Goal: Information Seeking & Learning: Learn about a topic

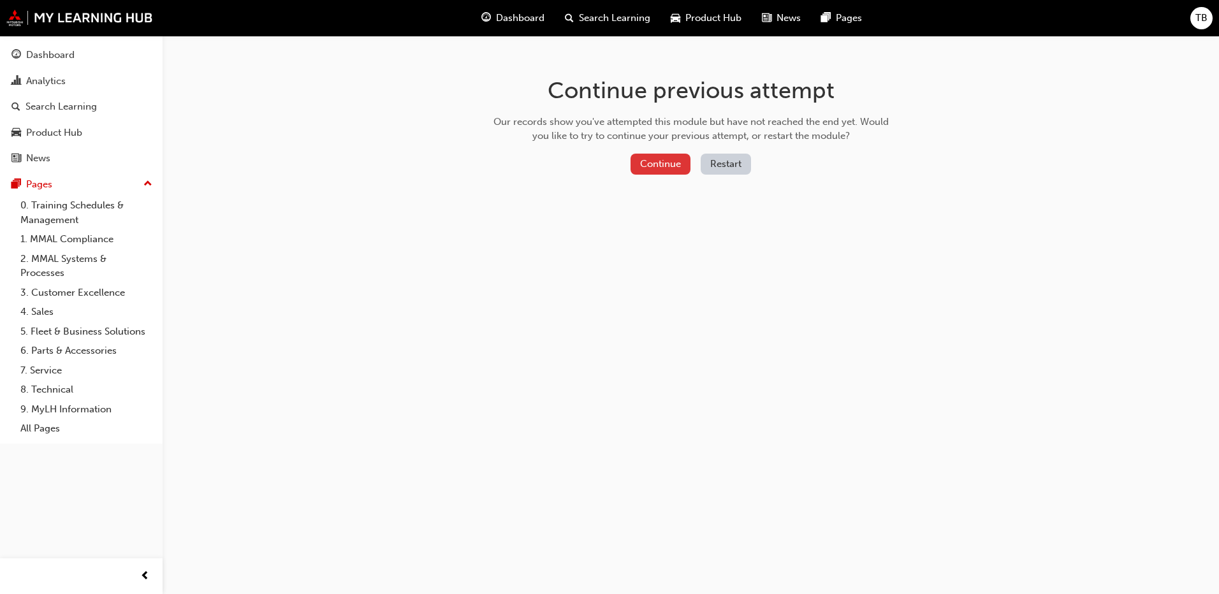
click at [653, 164] on button "Continue" at bounding box center [661, 164] width 60 height 21
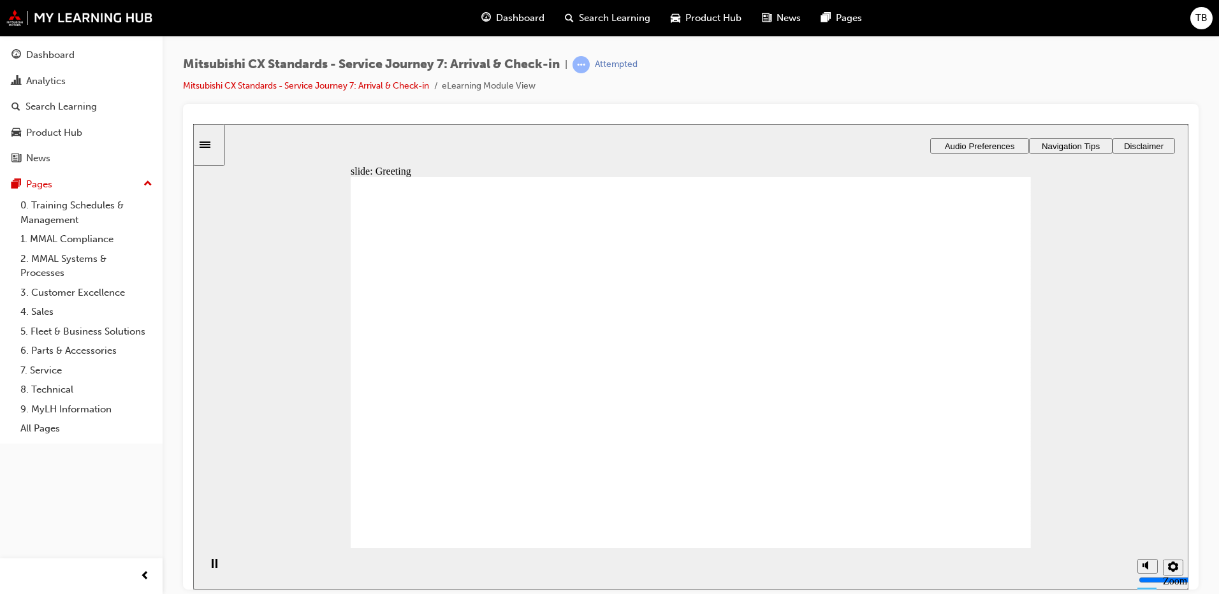
drag, startPoint x: 411, startPoint y: 395, endPoint x: 617, endPoint y: 347, distance: 211.6
drag, startPoint x: 421, startPoint y: 379, endPoint x: 869, endPoint y: 334, distance: 450.5
drag, startPoint x: 407, startPoint y: 385, endPoint x: 620, endPoint y: 365, distance: 213.9
drag, startPoint x: 420, startPoint y: 374, endPoint x: 809, endPoint y: 370, distance: 389.0
drag, startPoint x: 416, startPoint y: 380, endPoint x: 860, endPoint y: 333, distance: 446.2
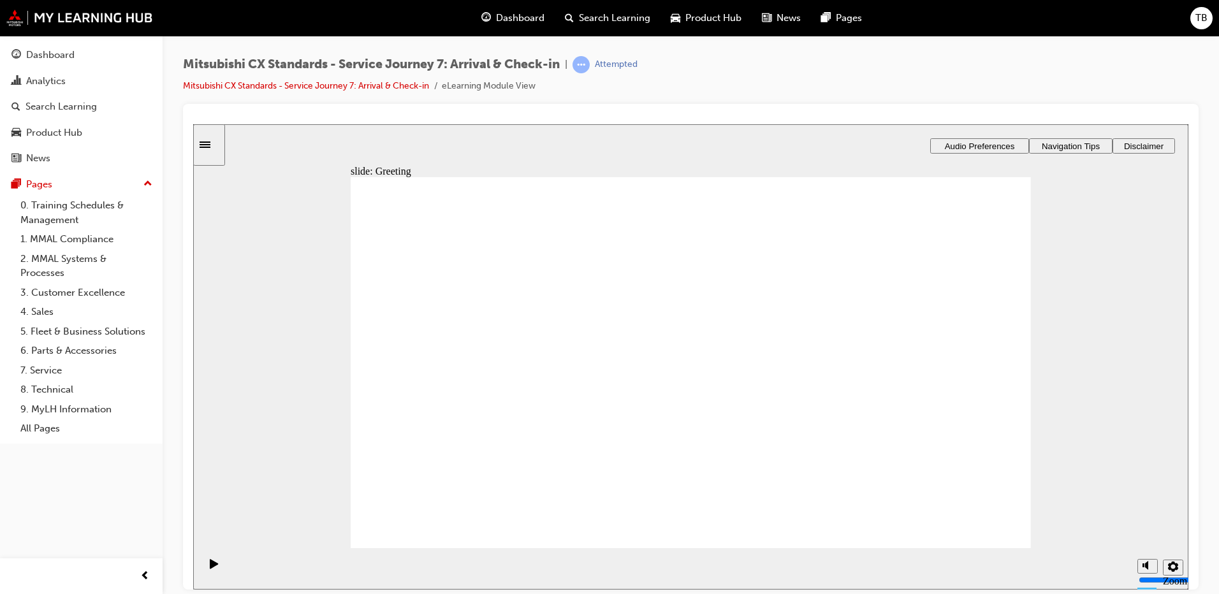
drag, startPoint x: 651, startPoint y: 466, endPoint x: 877, endPoint y: 284, distance: 290.3
drag, startPoint x: 645, startPoint y: 272, endPoint x: 868, endPoint y: 317, distance: 227.6
drag, startPoint x: 658, startPoint y: 381, endPoint x: 852, endPoint y: 378, distance: 193.9
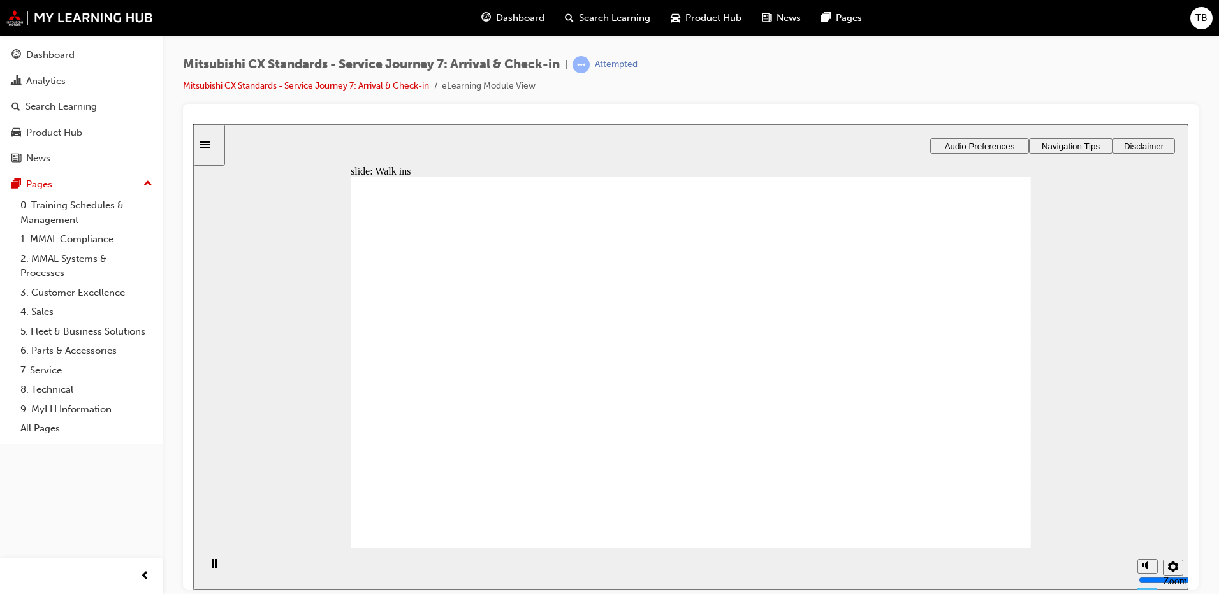
drag, startPoint x: 675, startPoint y: 415, endPoint x: 900, endPoint y: 409, distance: 225.2
drag, startPoint x: 717, startPoint y: 344, endPoint x: 912, endPoint y: 465, distance: 230.2
checkbox input "true"
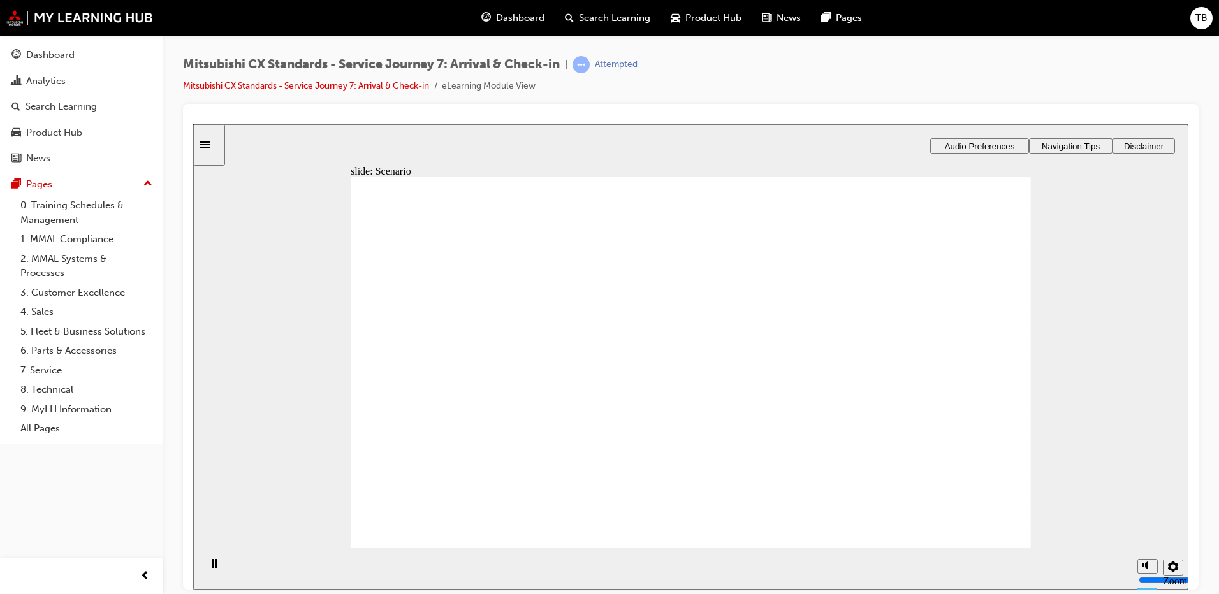
checkbox input "true"
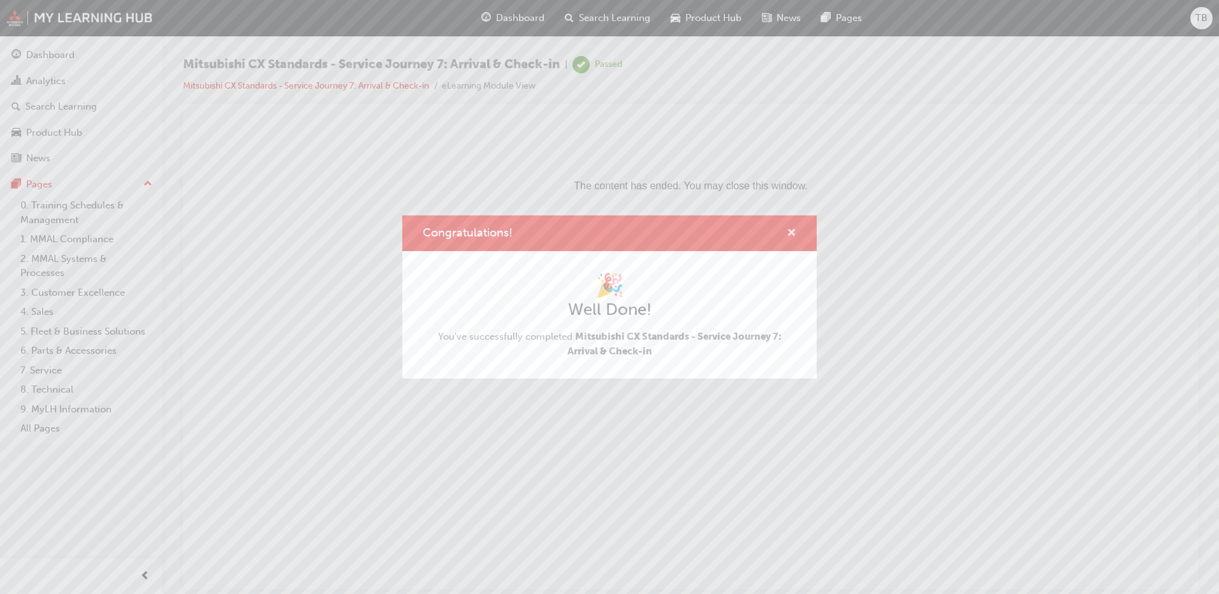
click at [791, 235] on span "cross-icon" at bounding box center [792, 233] width 10 height 11
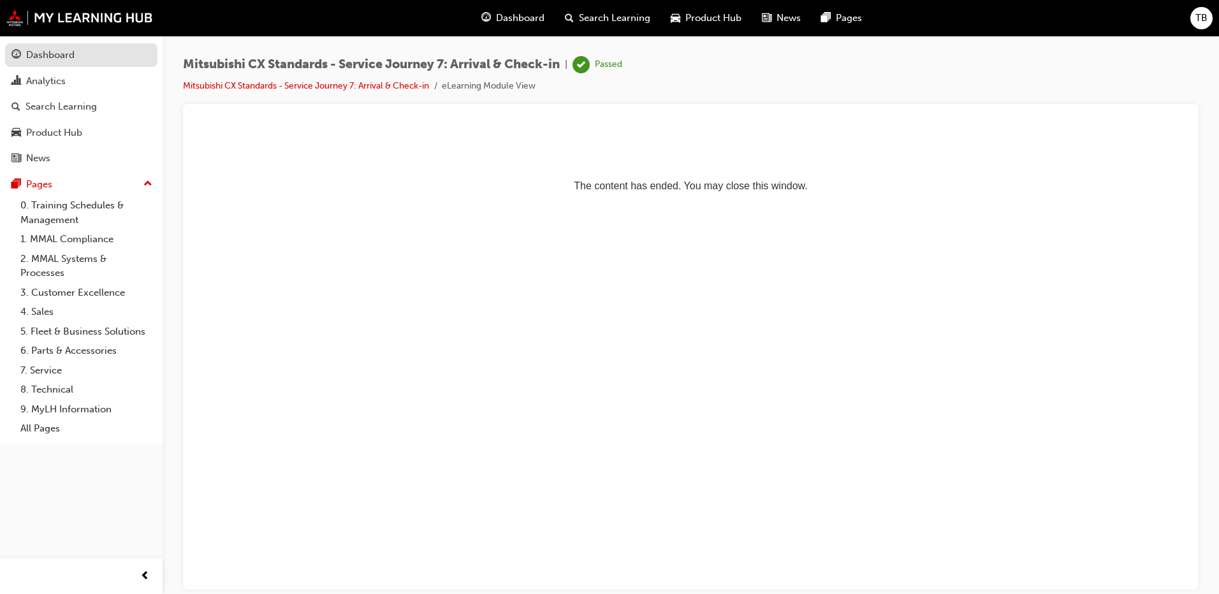
click at [41, 60] on div "Dashboard" at bounding box center [50, 55] width 48 height 15
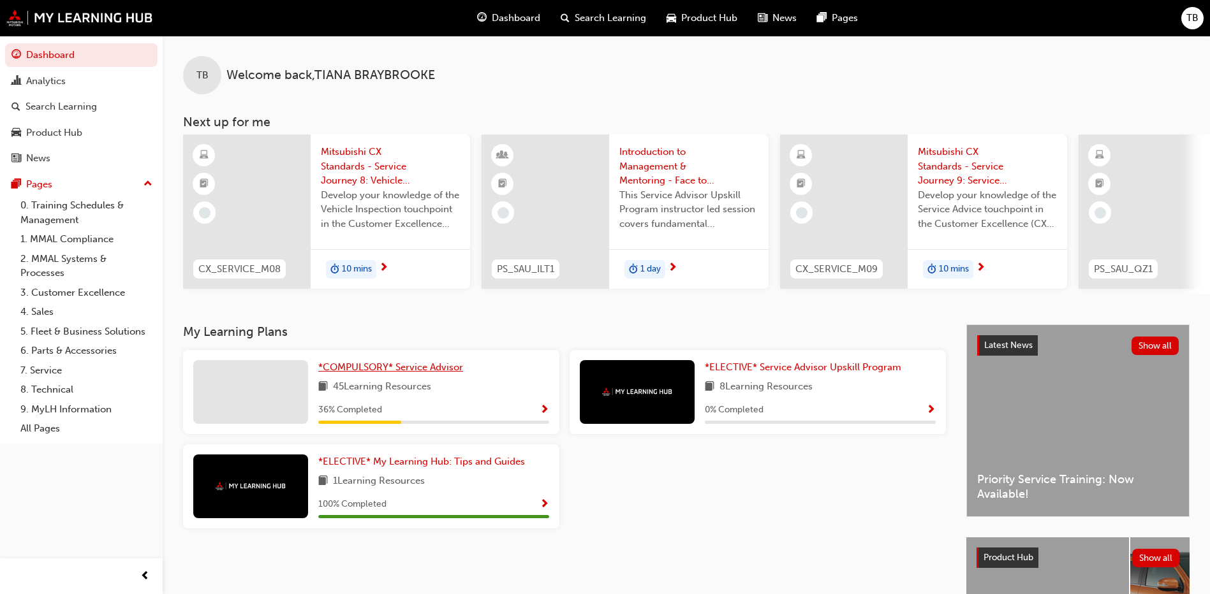
click at [373, 367] on span "*COMPULSORY* Service Advisor" at bounding box center [390, 367] width 145 height 11
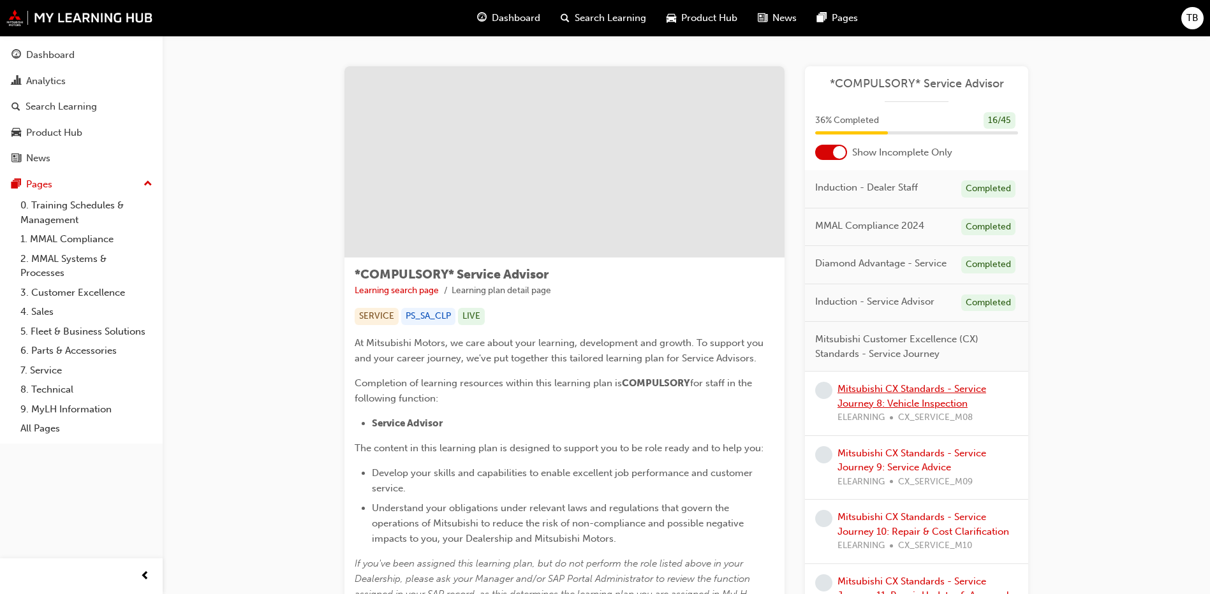
click at [900, 391] on link "Mitsubishi CX Standards - Service Journey 8: Vehicle Inspection" at bounding box center [911, 396] width 149 height 26
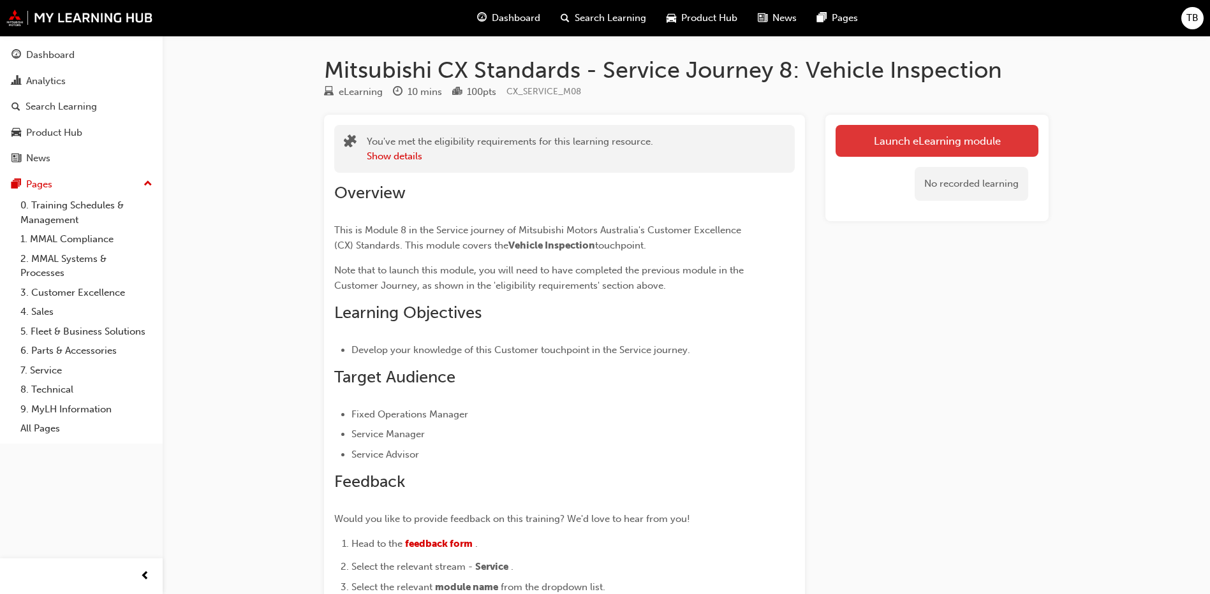
click at [1000, 155] on link "Launch eLearning module" at bounding box center [936, 141] width 203 height 32
